Goal: Check status: Check status

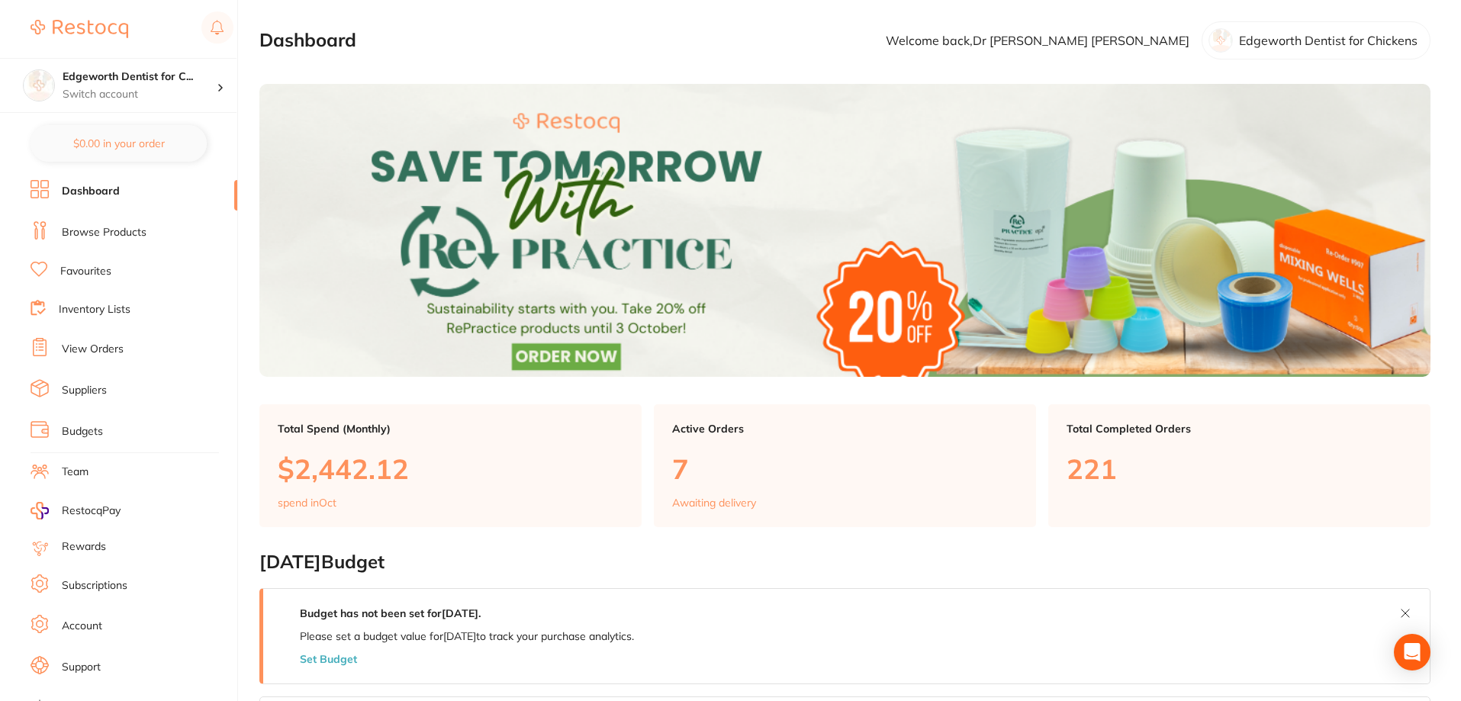
click at [127, 237] on link "Browse Products" at bounding box center [104, 232] width 85 height 15
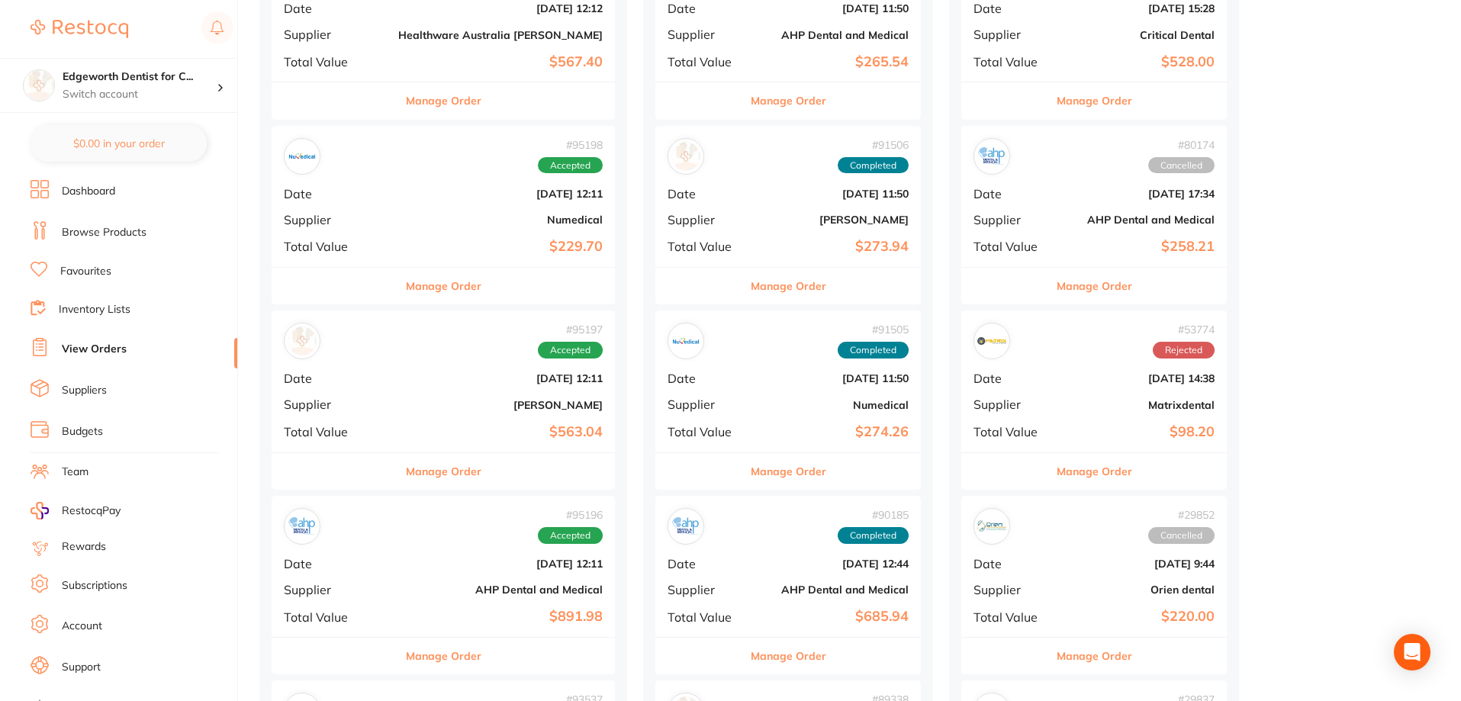
scroll to position [534, 0]
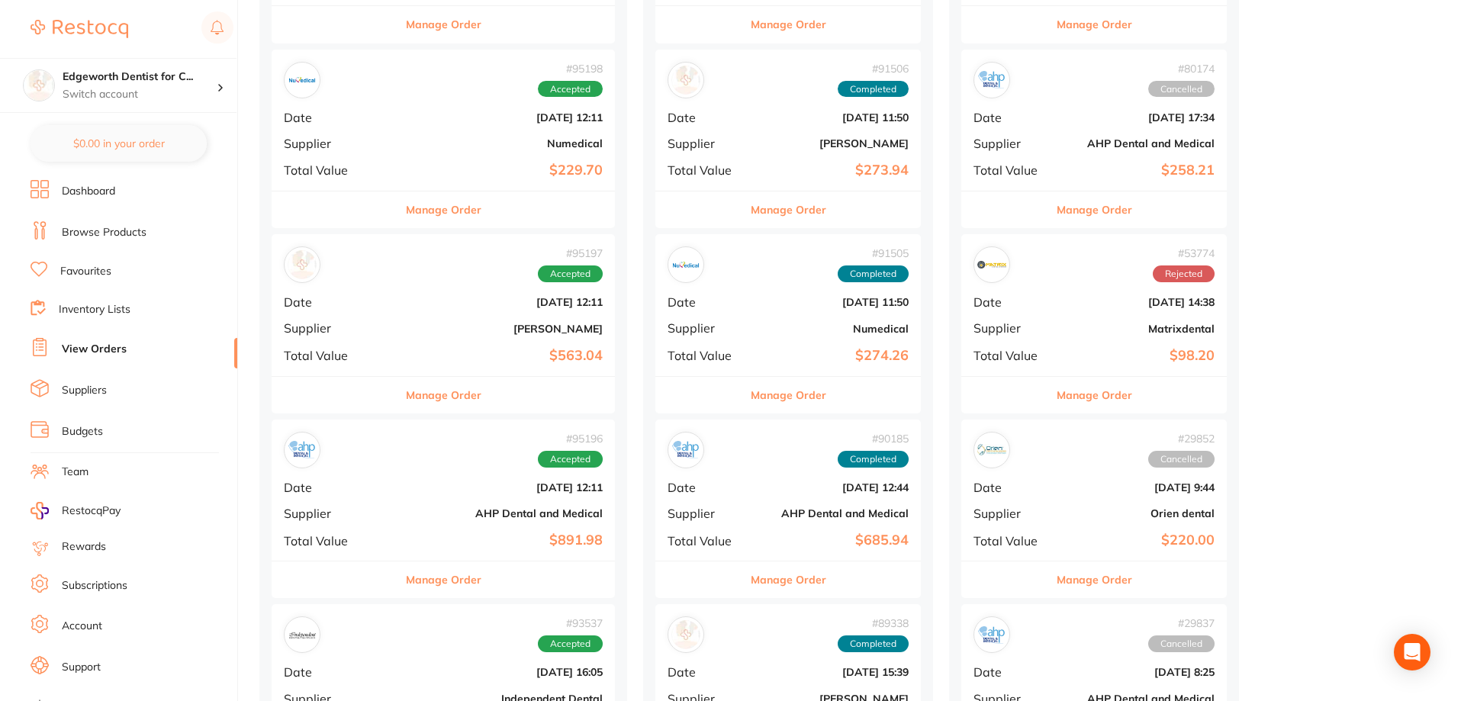
click at [429, 577] on button "Manage Order" at bounding box center [444, 580] width 76 height 37
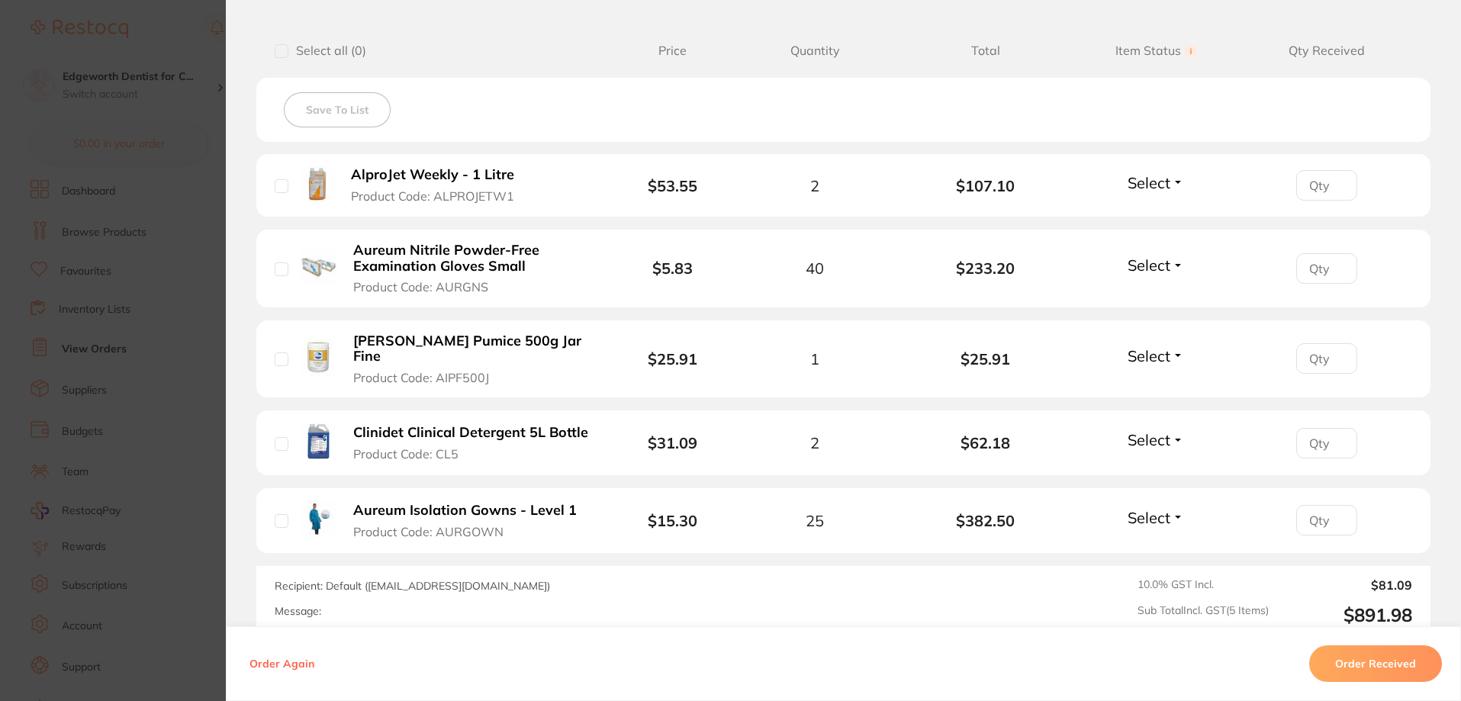
scroll to position [458, 0]
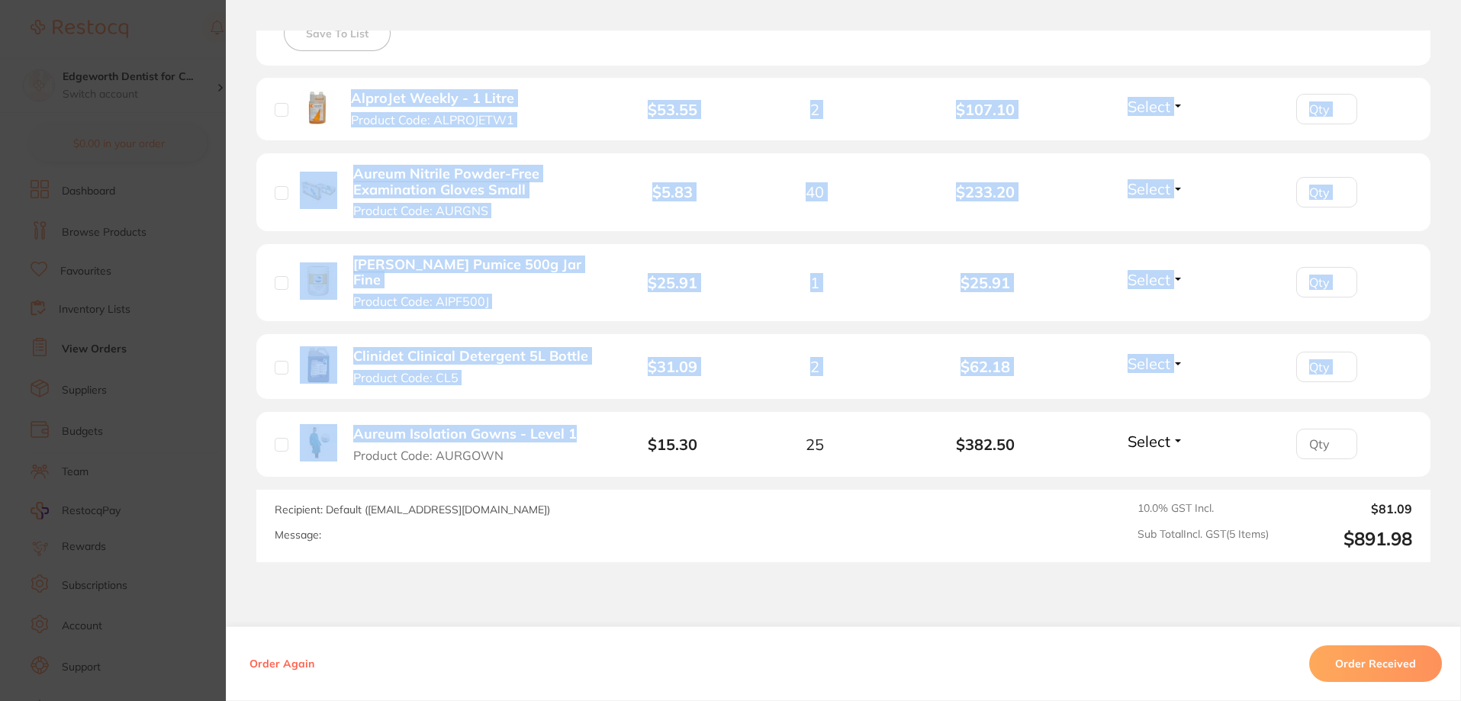
drag, startPoint x: 596, startPoint y: 420, endPoint x: 347, endPoint y: 101, distance: 404.5
click at [347, 101] on ul "AlproJet Weekly - 1 Litre Product Code: ALPROJETW1 $53.55 2 $107.10 Select Rece…" at bounding box center [843, 278] width 1174 height 400
copy ul "AlproJet Weekly - 1 Litre Product Code: ALPROJETW1 $53.55 2 $107.10 Select Rece…"
